Goal: Task Accomplishment & Management: Use online tool/utility

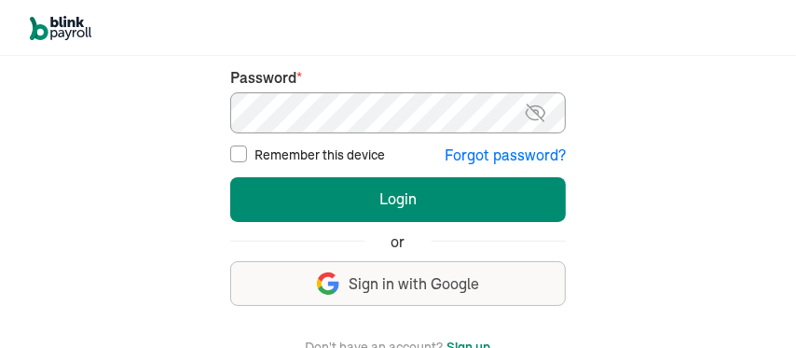
scroll to position [172, 0]
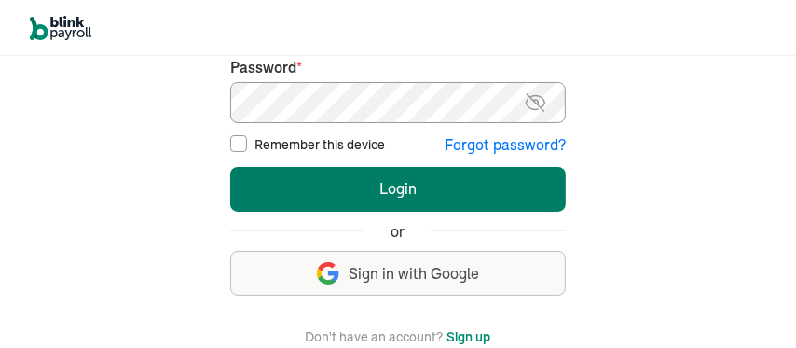
type input "[EMAIL_ADDRESS][DOMAIN_NAME]"
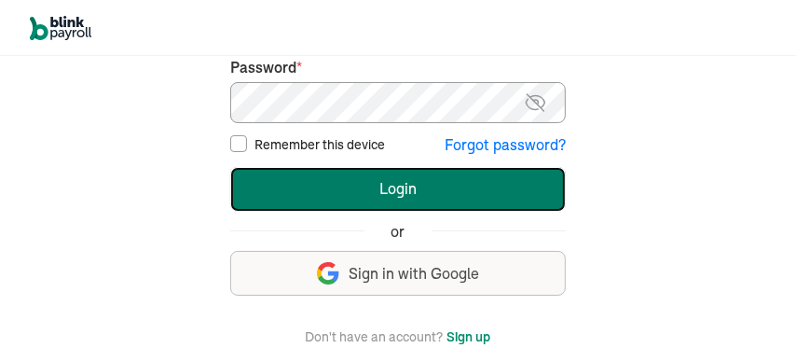
click at [388, 186] on button "Login" at bounding box center [398, 189] width 336 height 45
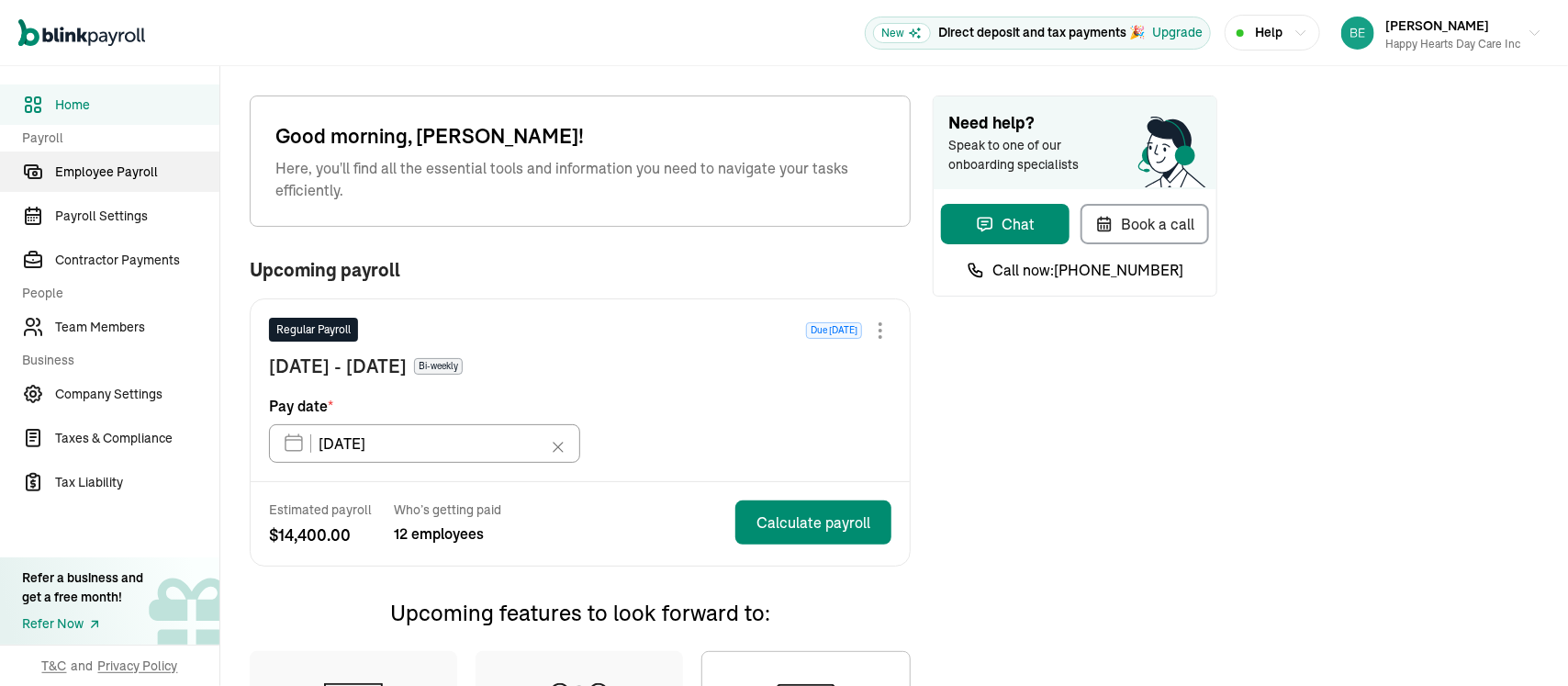
click at [127, 163] on span "Employee Payroll" at bounding box center [137, 172] width 164 height 20
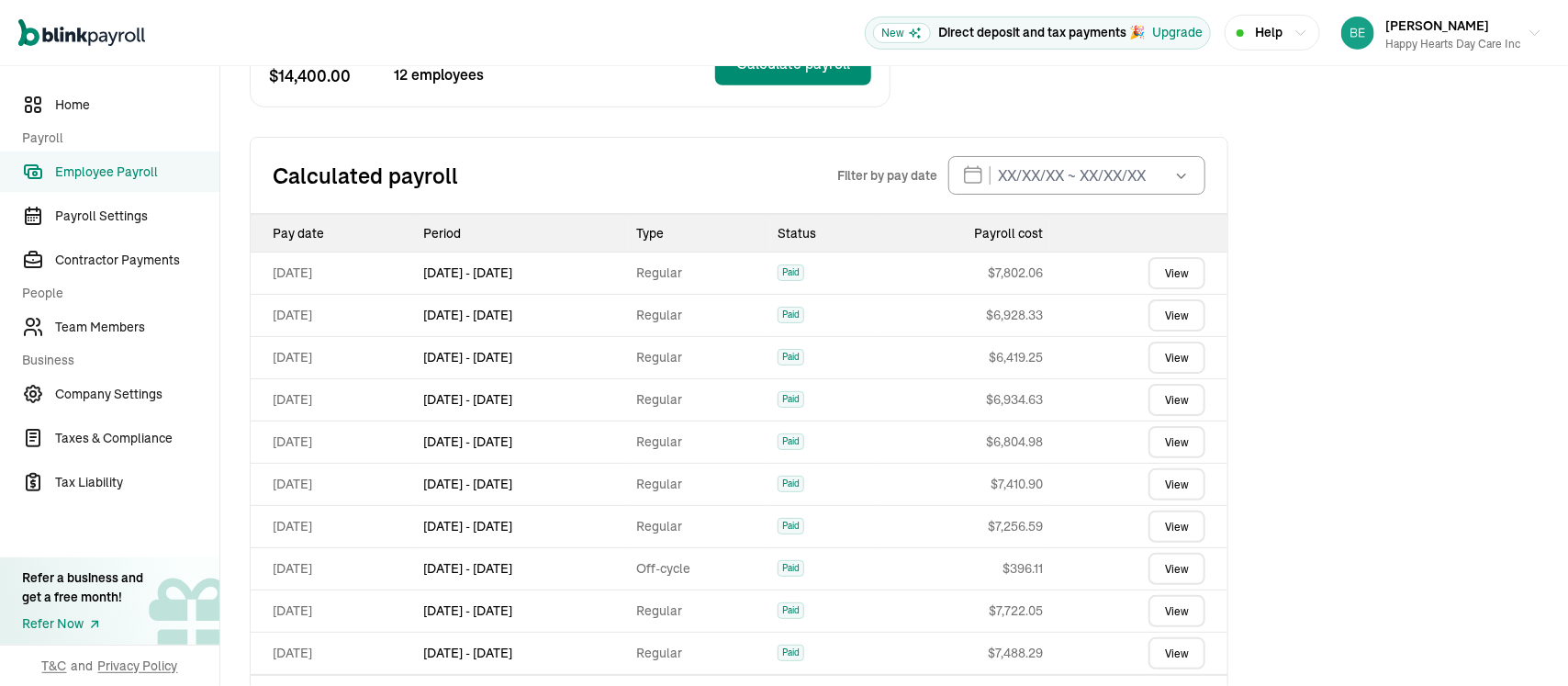
click at [1171, 265] on link "View" at bounding box center [1177, 273] width 57 height 33
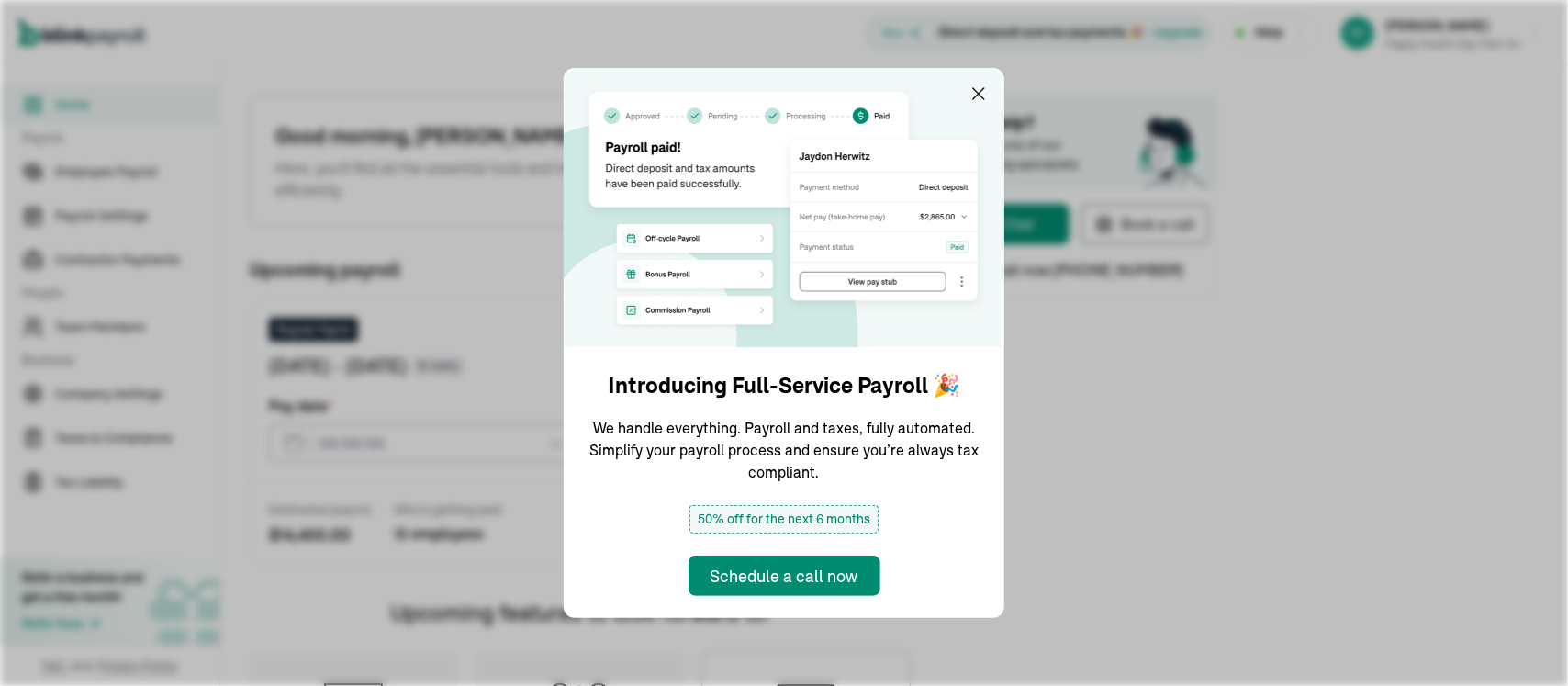
type input "[DATE]"
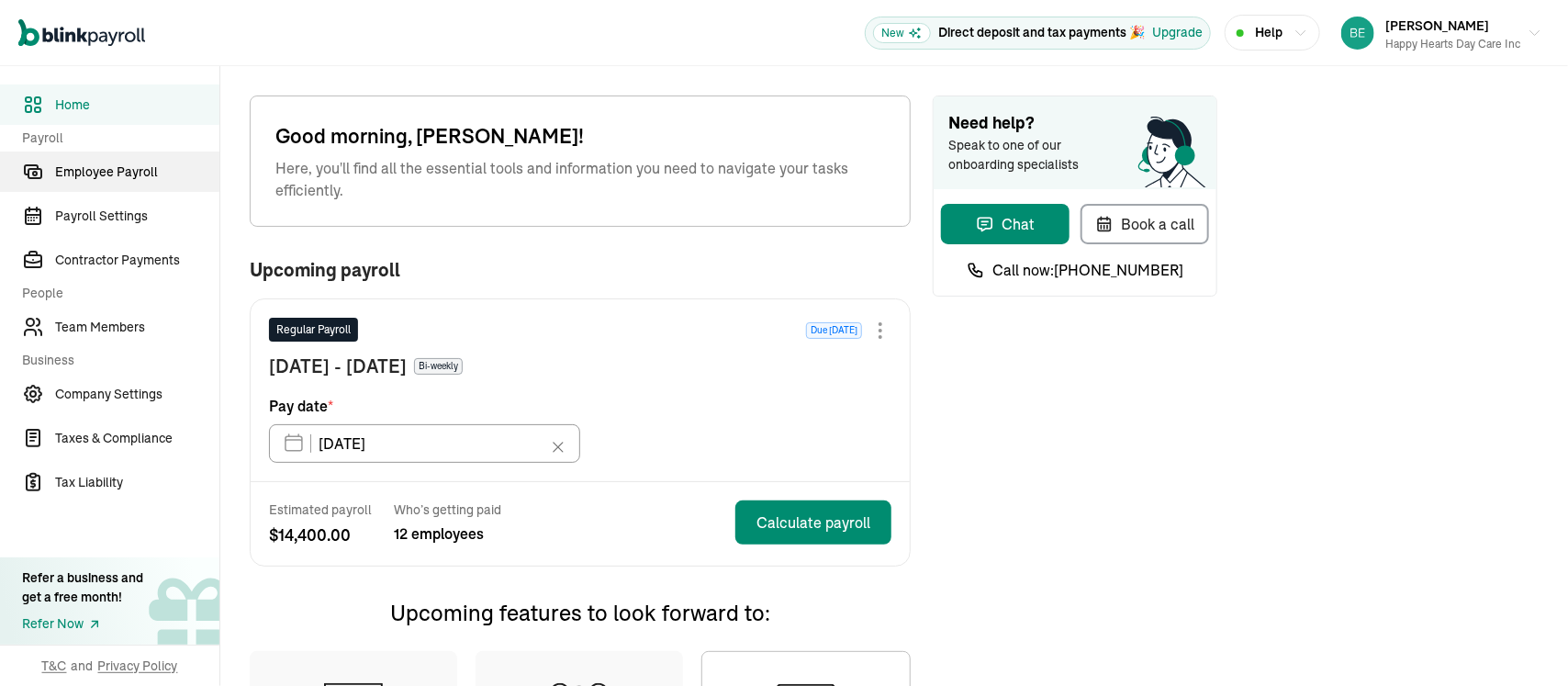
click at [127, 163] on span "Employee Payroll" at bounding box center [137, 172] width 164 height 20
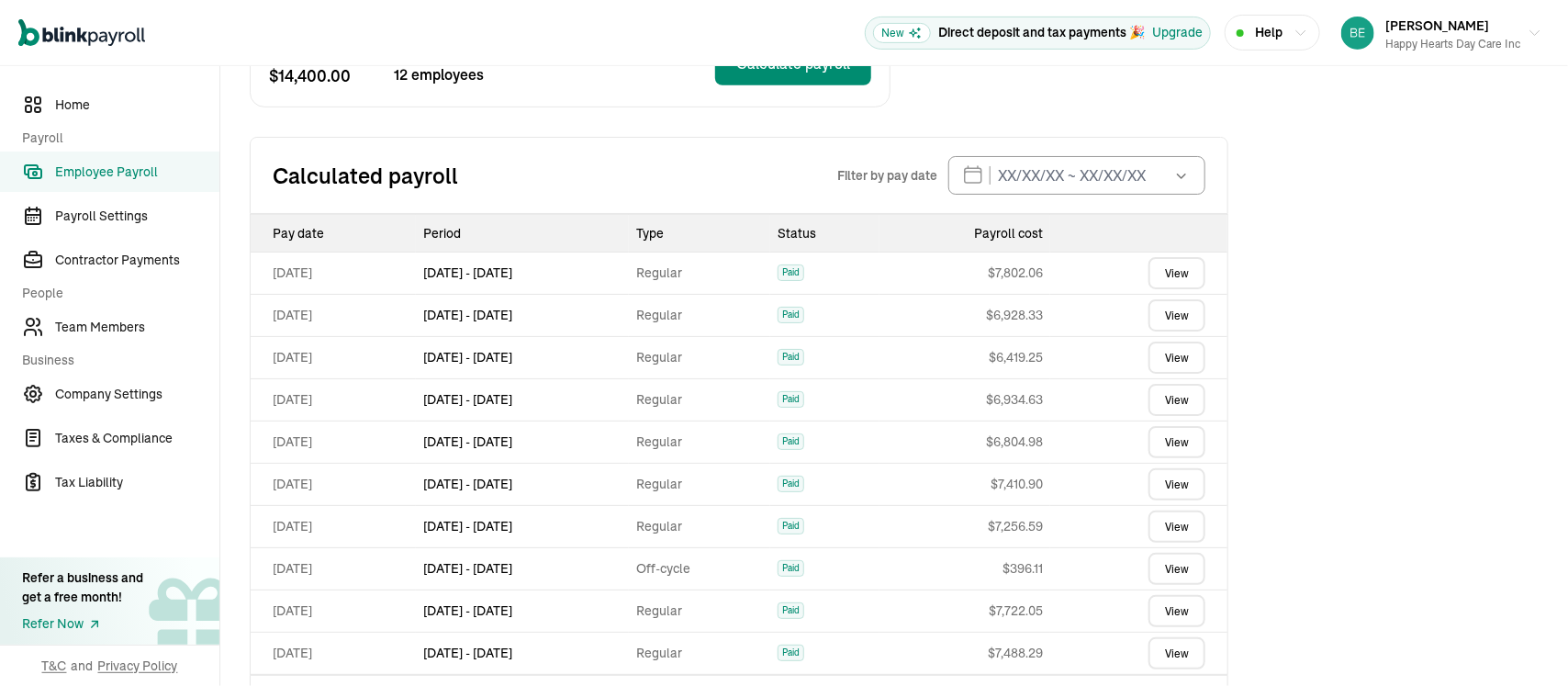
click at [1171, 265] on link "View" at bounding box center [1177, 273] width 57 height 33
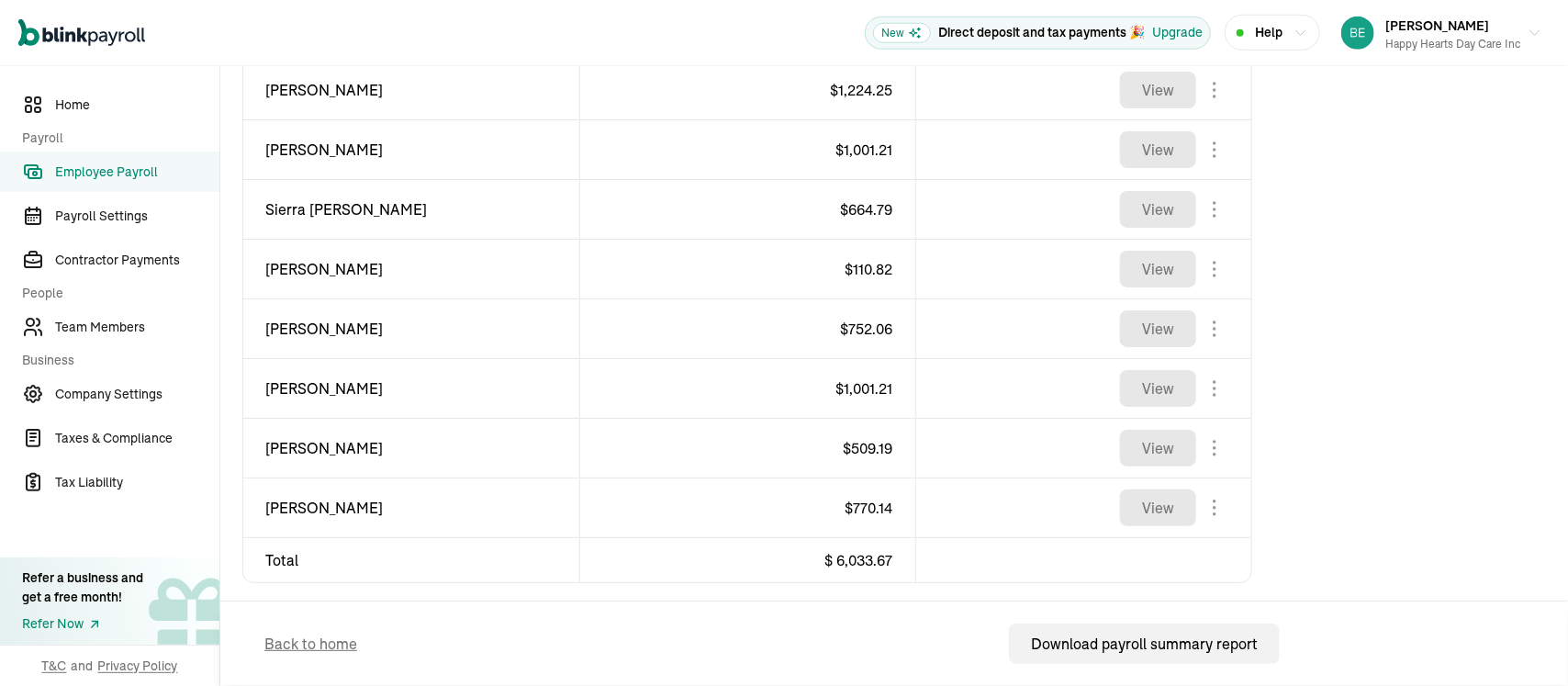
scroll to position [769, 0]
